Goal: Transaction & Acquisition: Book appointment/travel/reservation

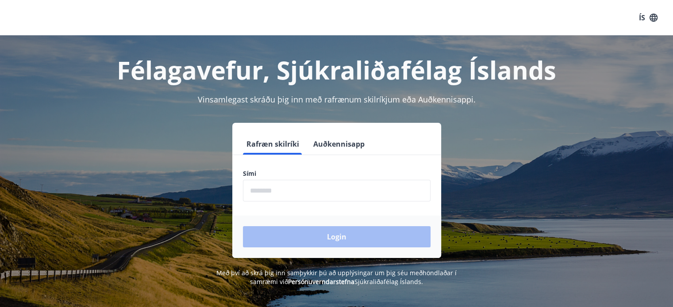
click at [293, 207] on form "Rafræn skilríki Auðkennisapp Sími ​ Login" at bounding box center [336, 196] width 209 height 125
click at [281, 197] on input "phone" at bounding box center [337, 191] width 188 height 22
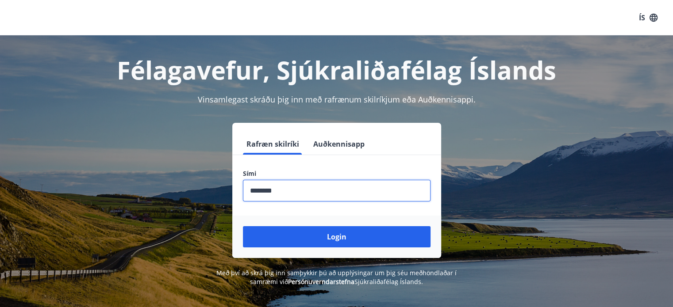
type input "********"
click at [287, 226] on div "Login" at bounding box center [336, 237] width 209 height 42
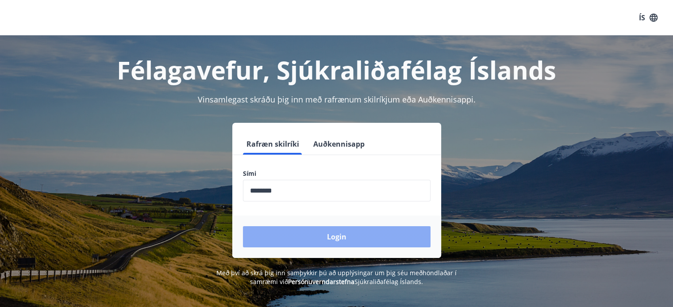
click at [288, 241] on button "Login" at bounding box center [337, 236] width 188 height 21
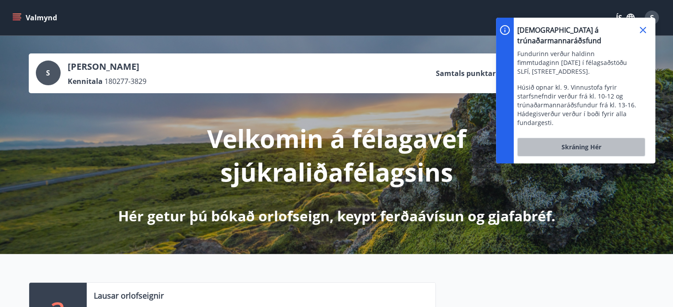
click at [579, 143] on span "Skráning hér" at bounding box center [581, 147] width 40 height 9
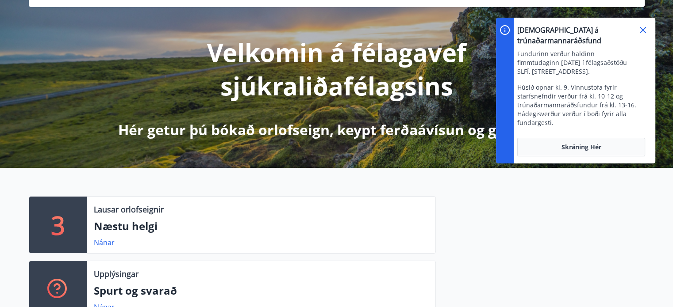
scroll to position [212, 0]
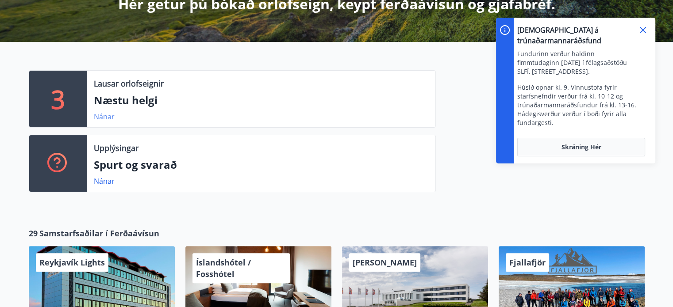
click at [106, 115] on link "Nánar" at bounding box center [104, 117] width 21 height 10
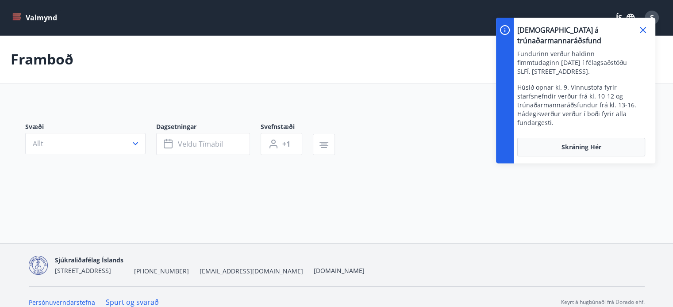
type input "*"
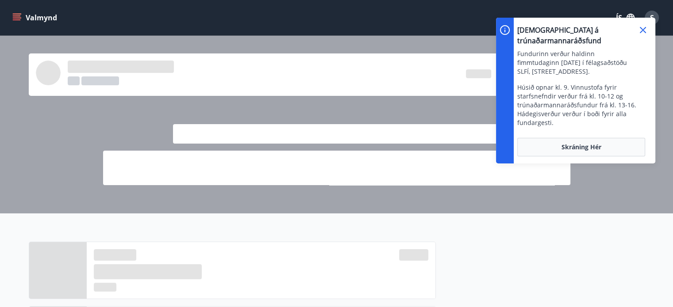
scroll to position [212, 0]
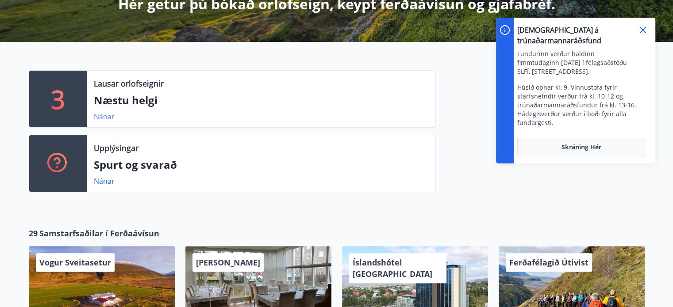
click at [106, 120] on link "Nánar" at bounding box center [104, 117] width 21 height 10
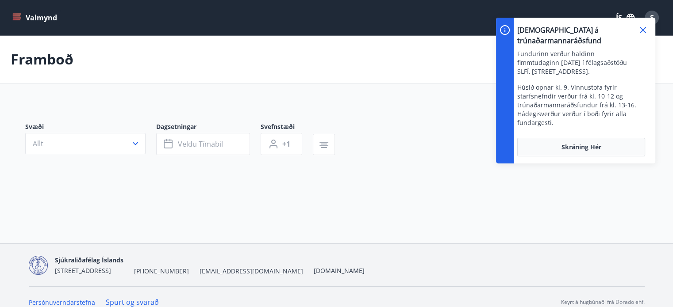
type input "*"
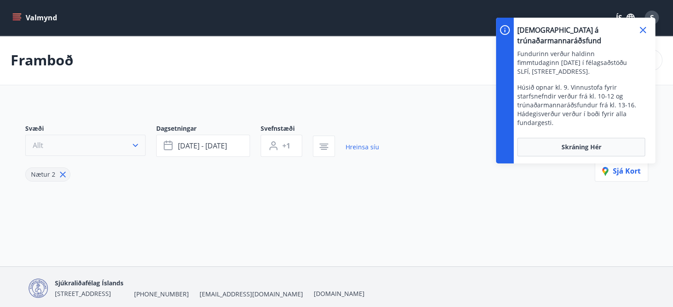
click at [133, 148] on icon "button" at bounding box center [135, 145] width 9 height 9
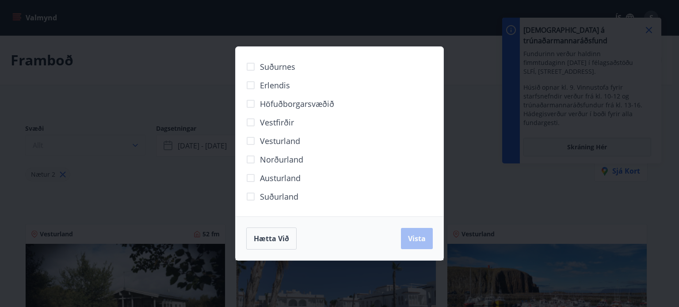
click at [133, 148] on div "Suðurnes Erlendis Höfuðborgarsvæðið [GEOGRAPHIC_DATA] [GEOGRAPHIC_DATA] [GEOGRA…" at bounding box center [339, 153] width 679 height 307
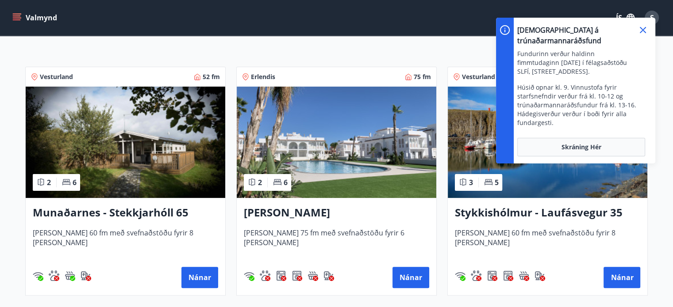
scroll to position [138, 0]
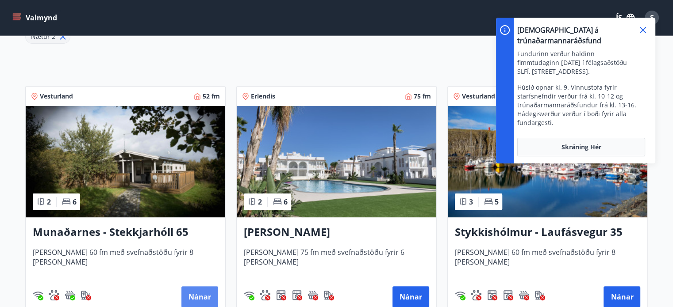
click at [202, 292] on button "Nánar" at bounding box center [199, 297] width 37 height 21
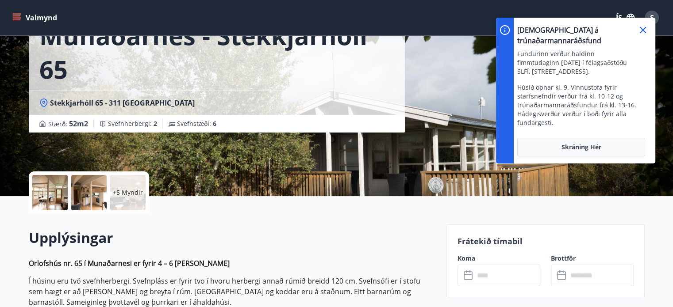
scroll to position [53, 0]
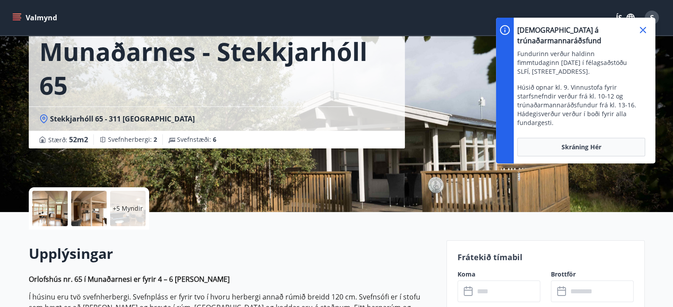
click at [646, 29] on icon at bounding box center [642, 30] width 11 height 11
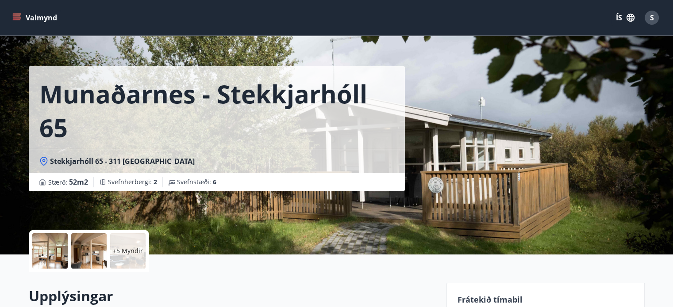
scroll to position [0, 0]
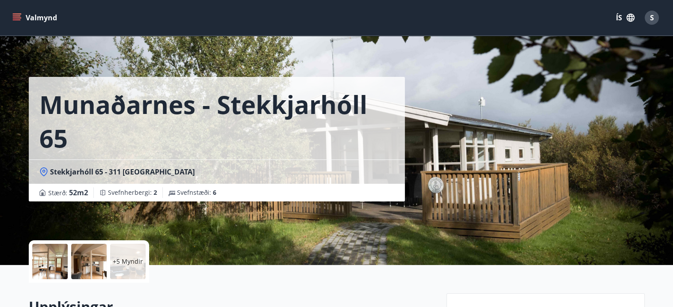
click at [18, 14] on icon "menu" at bounding box center [18, 14] width 10 height 1
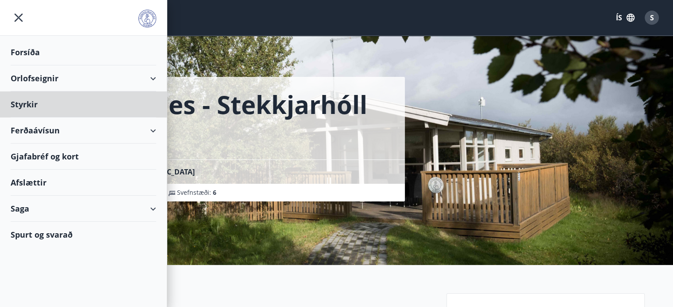
click at [46, 50] on div "Forsíða" at bounding box center [84, 52] width 146 height 26
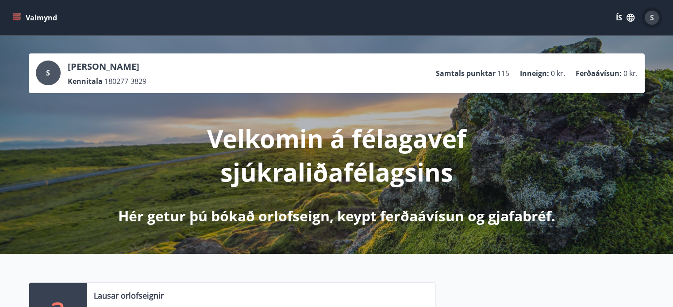
click at [650, 16] on span "S" at bounding box center [652, 18] width 4 height 10
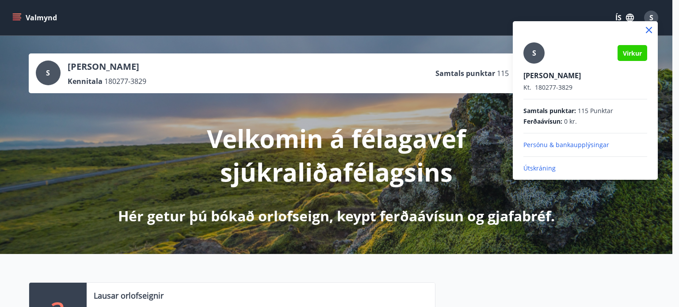
click at [541, 164] on p "Útskráning" at bounding box center [586, 168] width 124 height 9
